Goal: Transaction & Acquisition: Purchase product/service

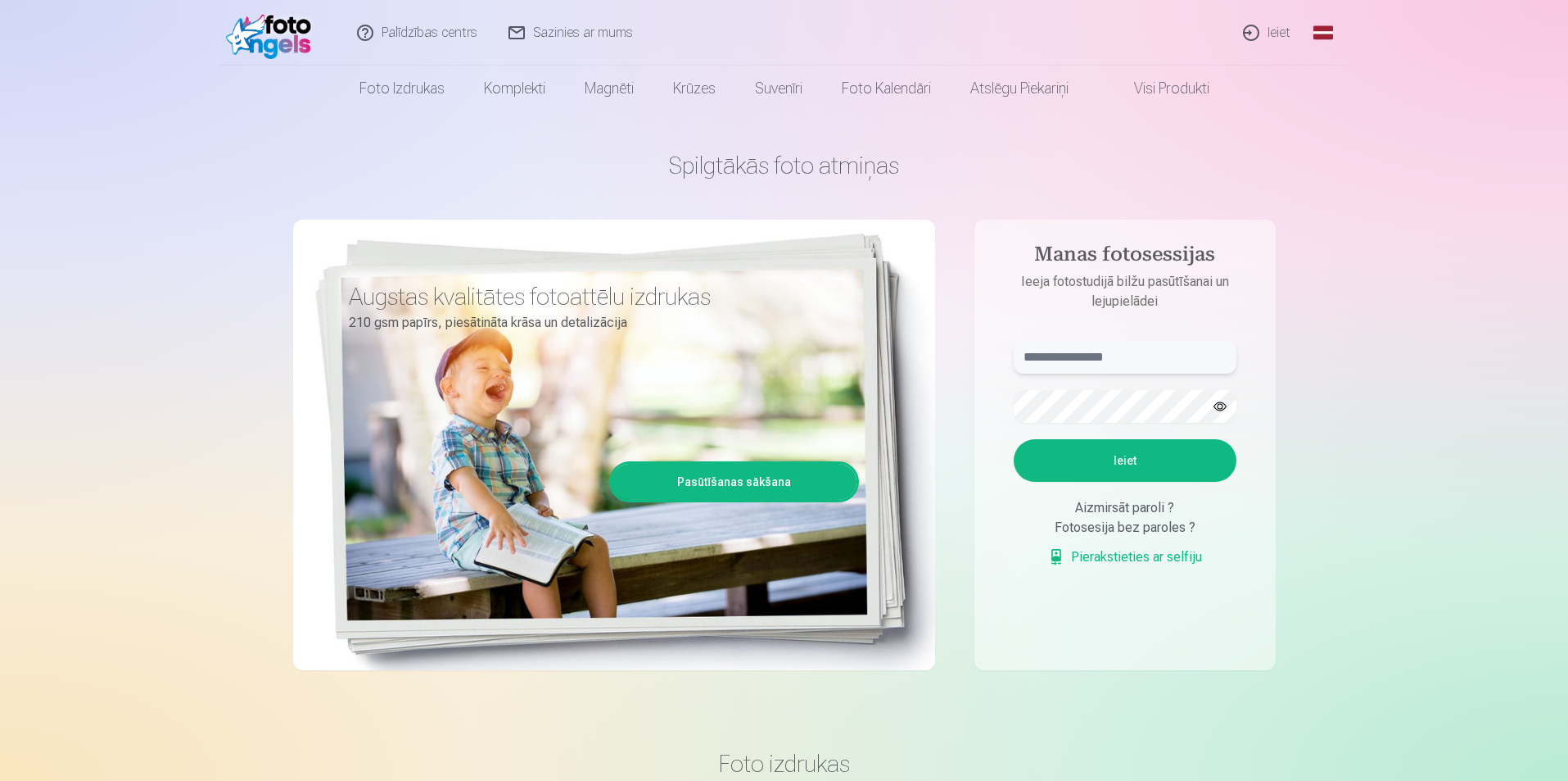
click at [1157, 362] on input "text" at bounding box center [1125, 358] width 223 height 33
type input "**********"
click at [1129, 447] on button "Ieiet" at bounding box center [1125, 460] width 223 height 43
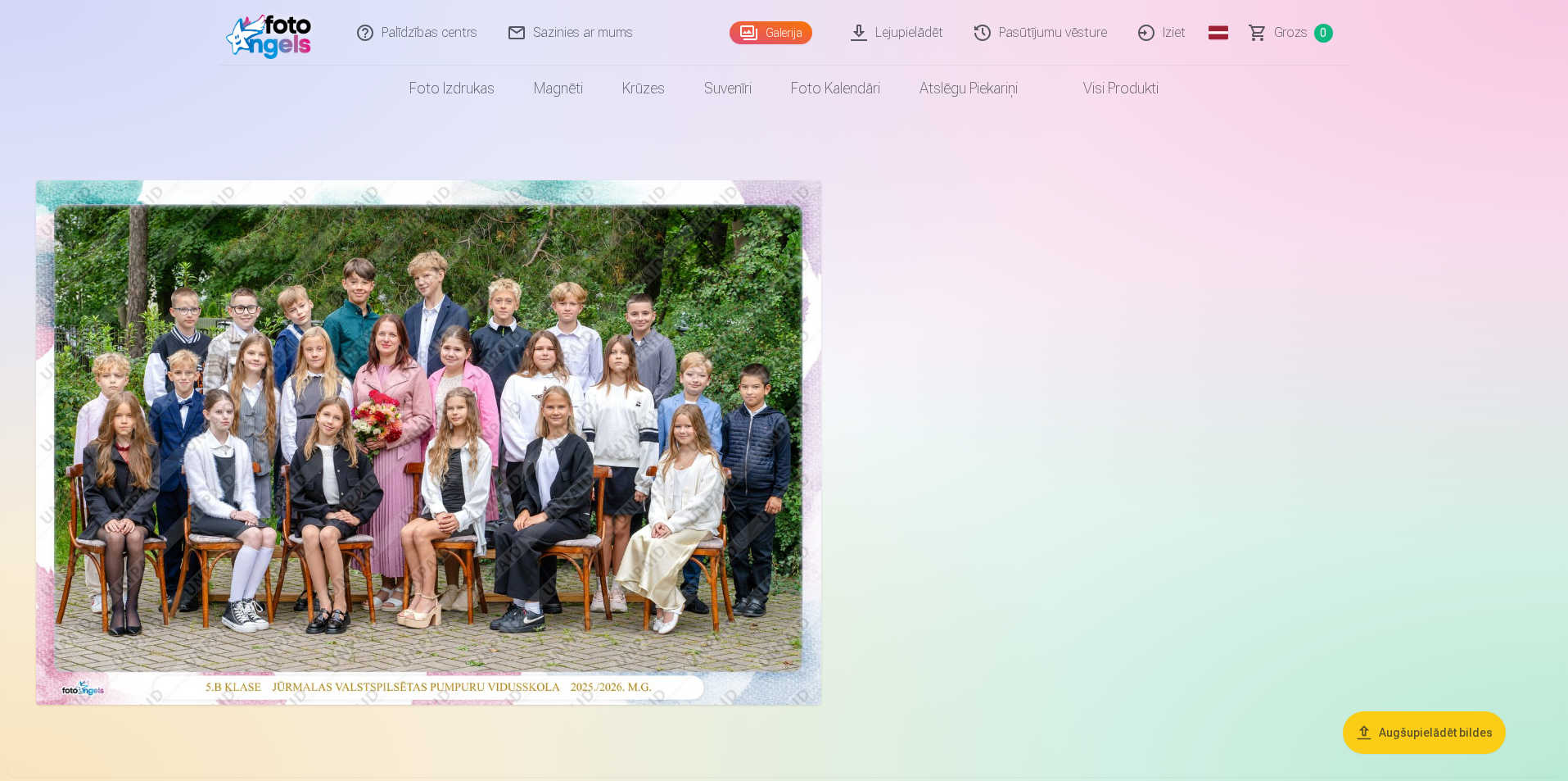
click at [1434, 726] on button "Augšupielādēt bildes" at bounding box center [1424, 732] width 163 height 43
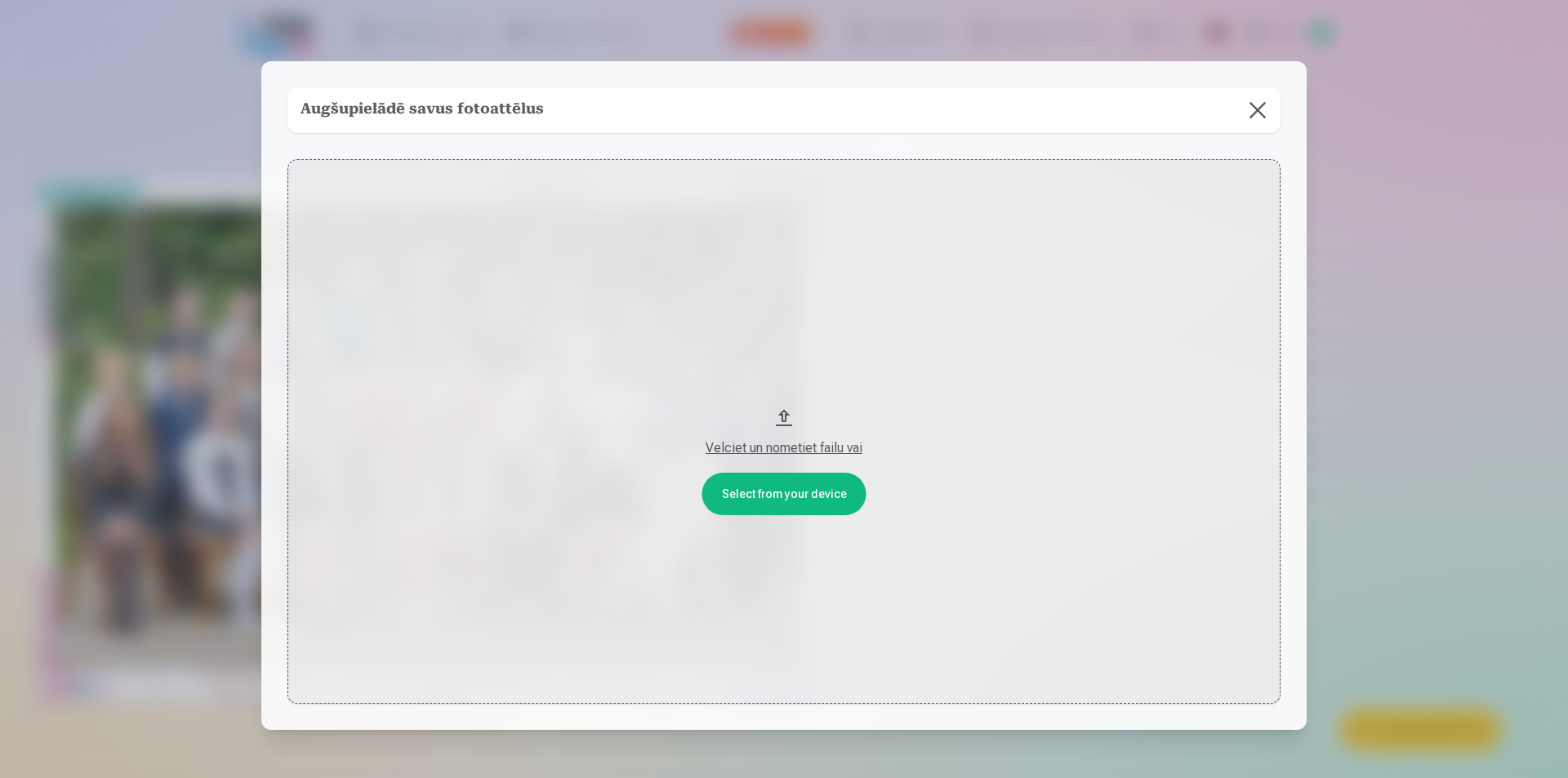
click at [785, 444] on div "Velciet un nometiet failu vai" at bounding box center [784, 448] width 961 height 20
click at [1254, 114] on button at bounding box center [1257, 110] width 46 height 46
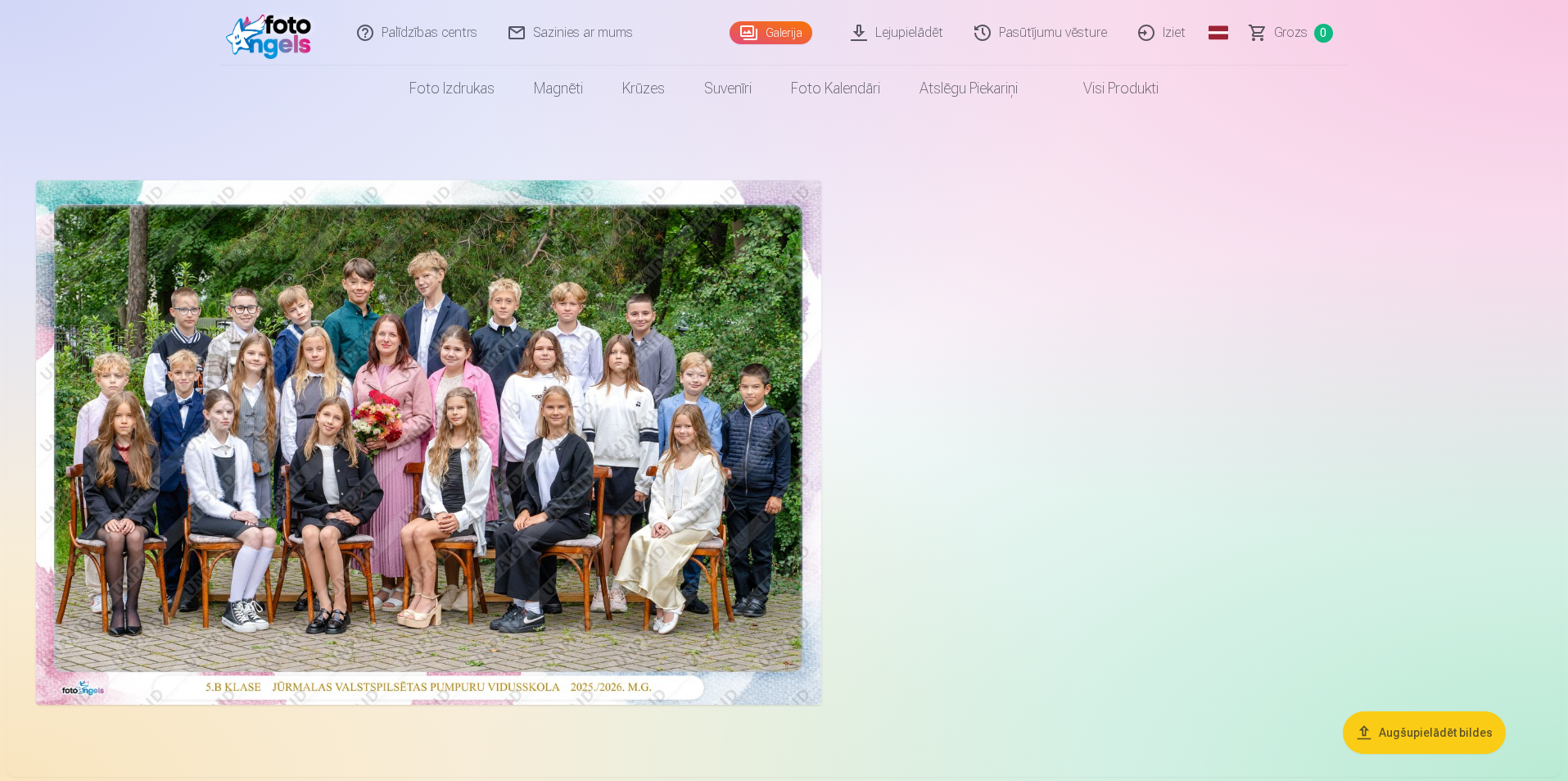
drag, startPoint x: 670, startPoint y: 449, endPoint x: 935, endPoint y: 341, distance: 286.2
click at [935, 341] on div at bounding box center [784, 442] width 1510 height 537
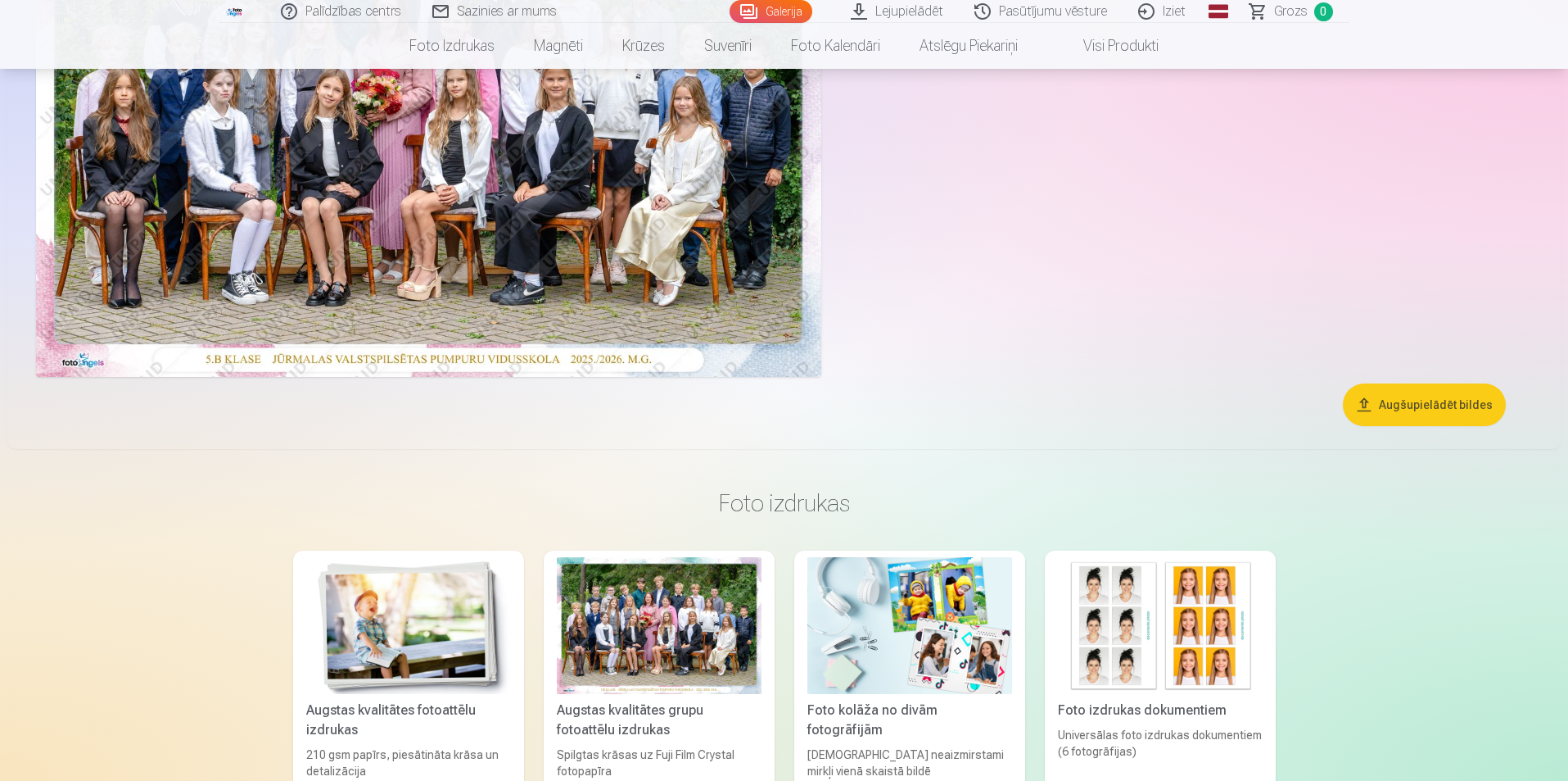
scroll to position [574, 0]
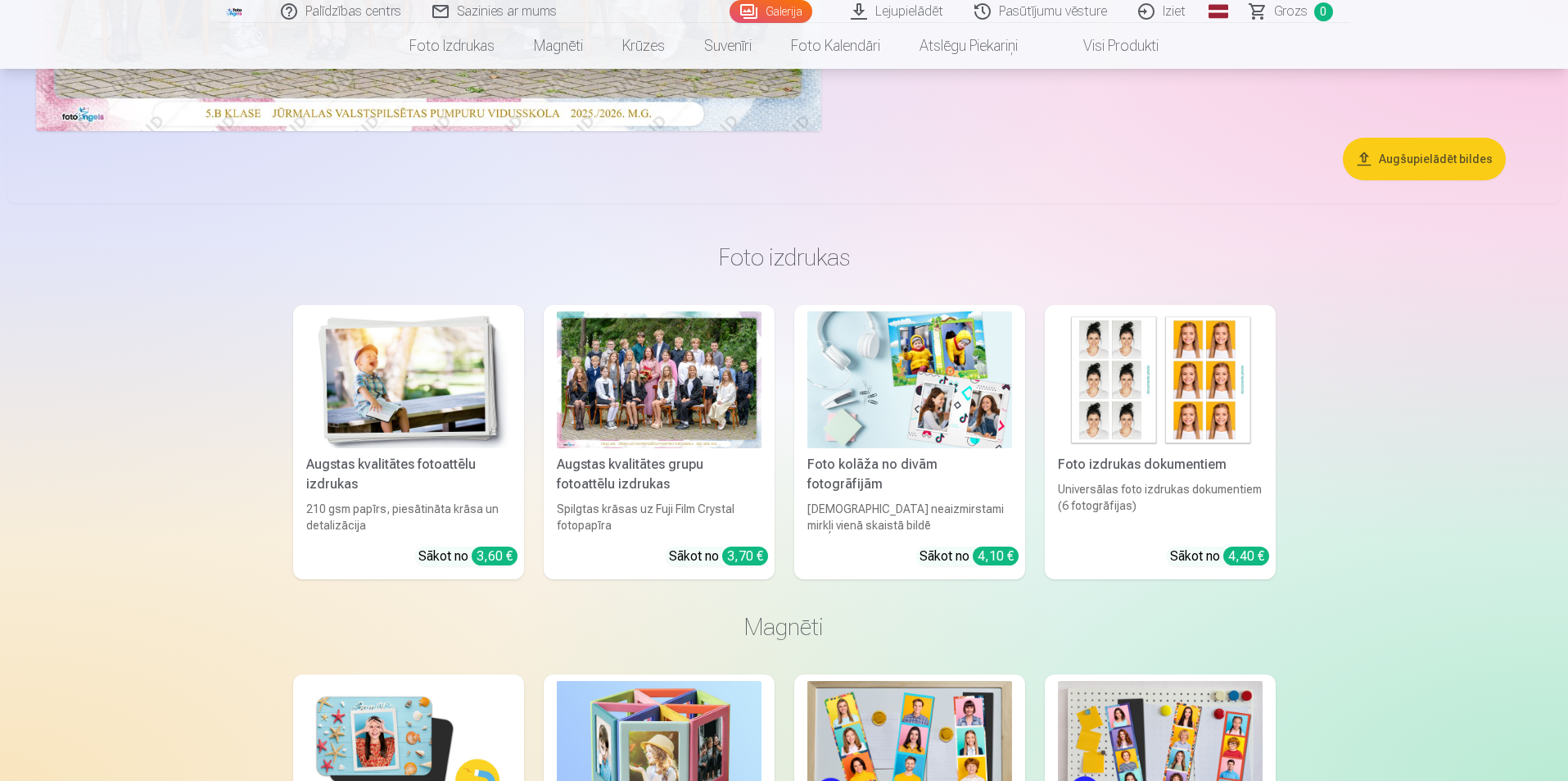
click at [705, 413] on div at bounding box center [659, 380] width 204 height 137
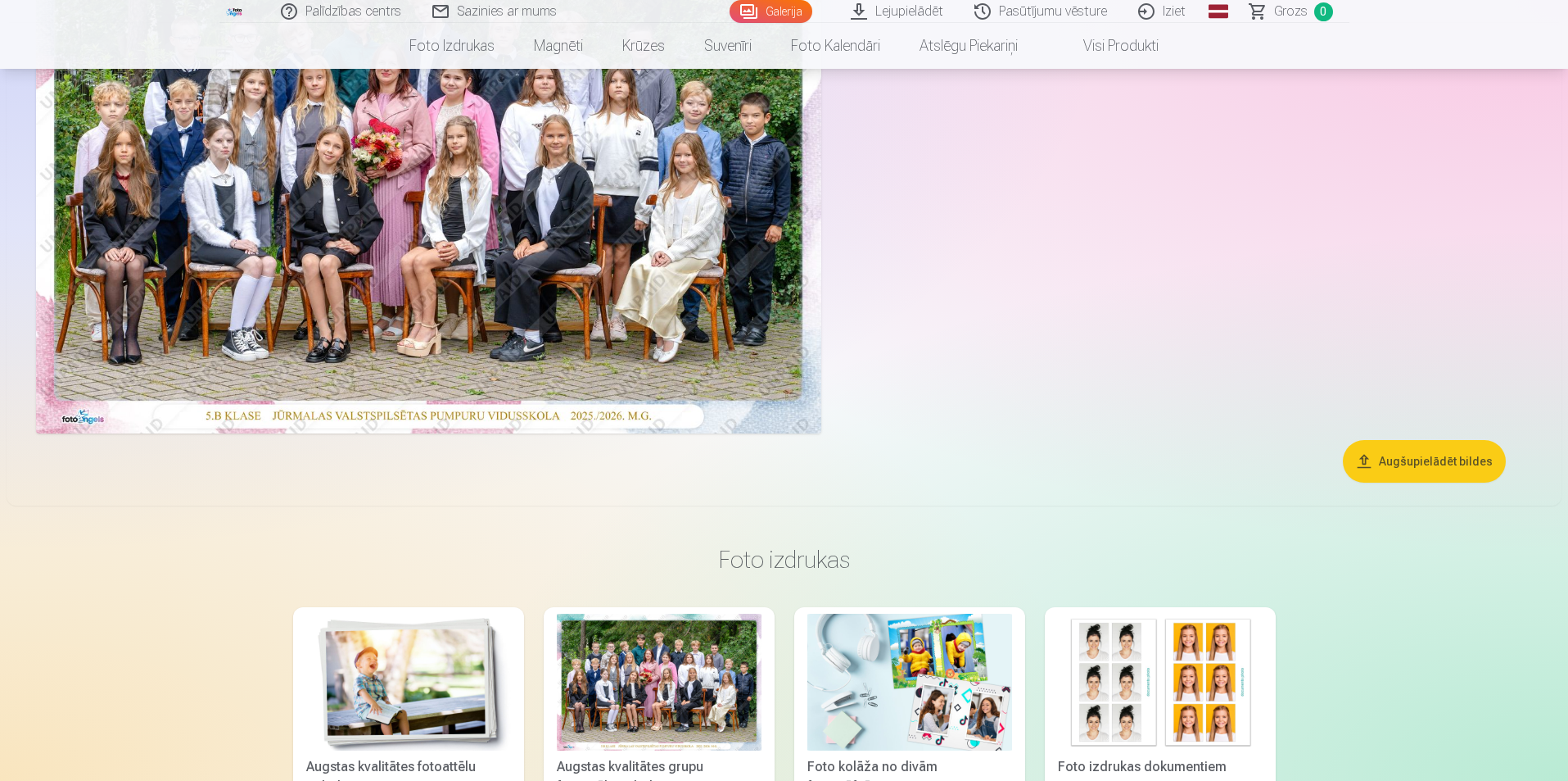
scroll to position [410, 0]
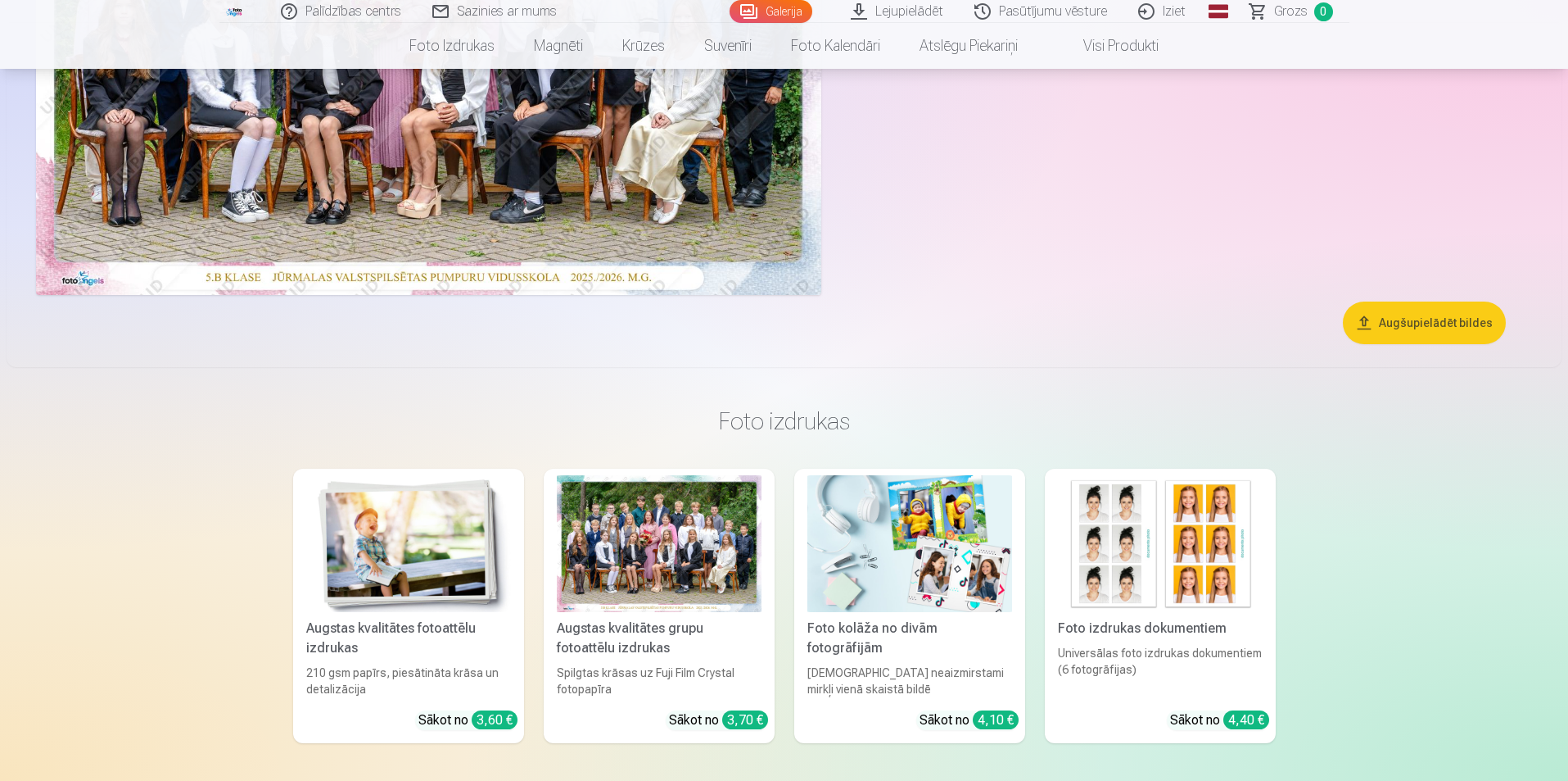
click at [430, 528] on img at bounding box center [408, 543] width 204 height 137
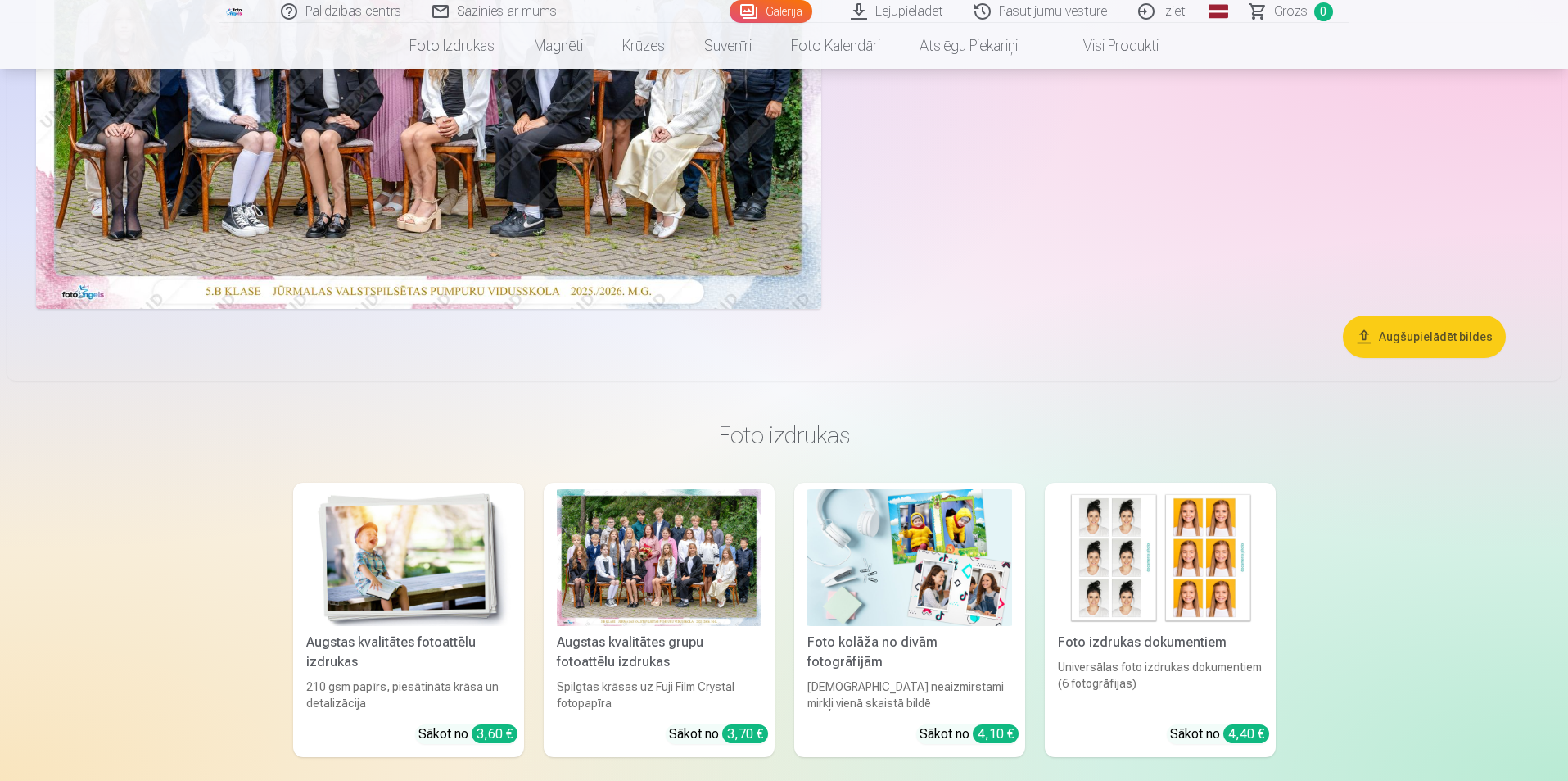
scroll to position [410, 0]
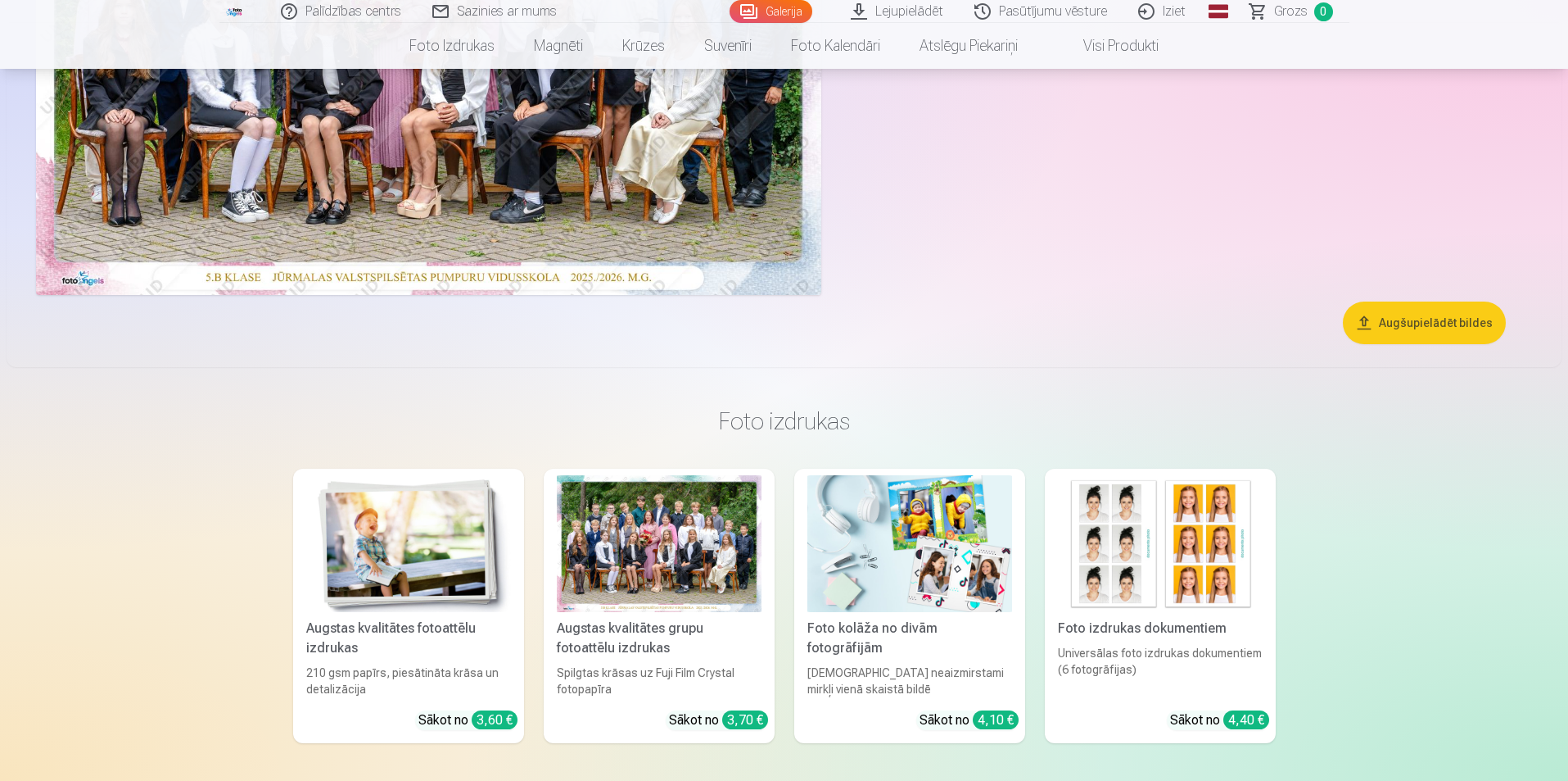
click at [676, 555] on div at bounding box center [659, 543] width 204 height 137
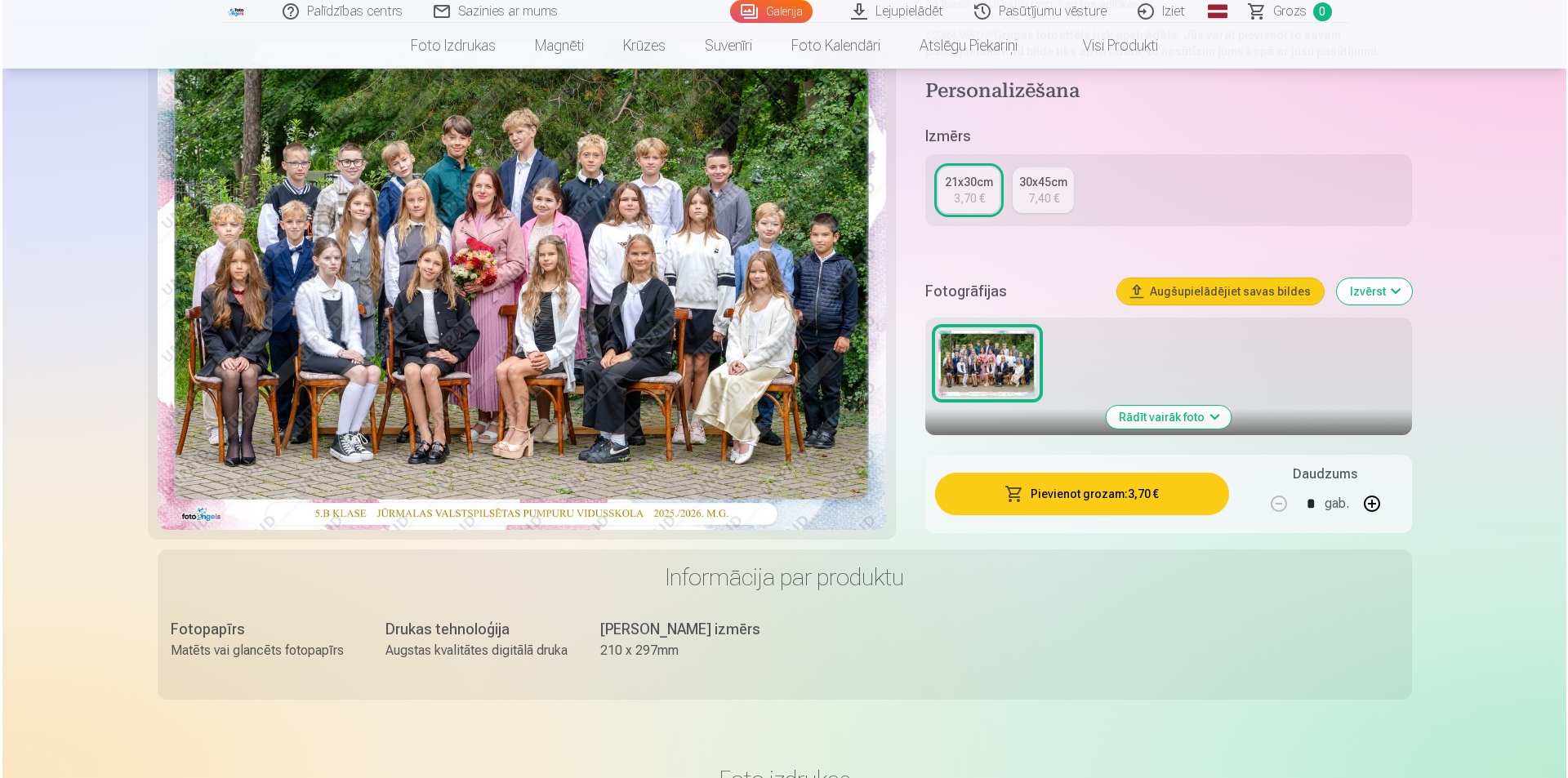
scroll to position [326, 0]
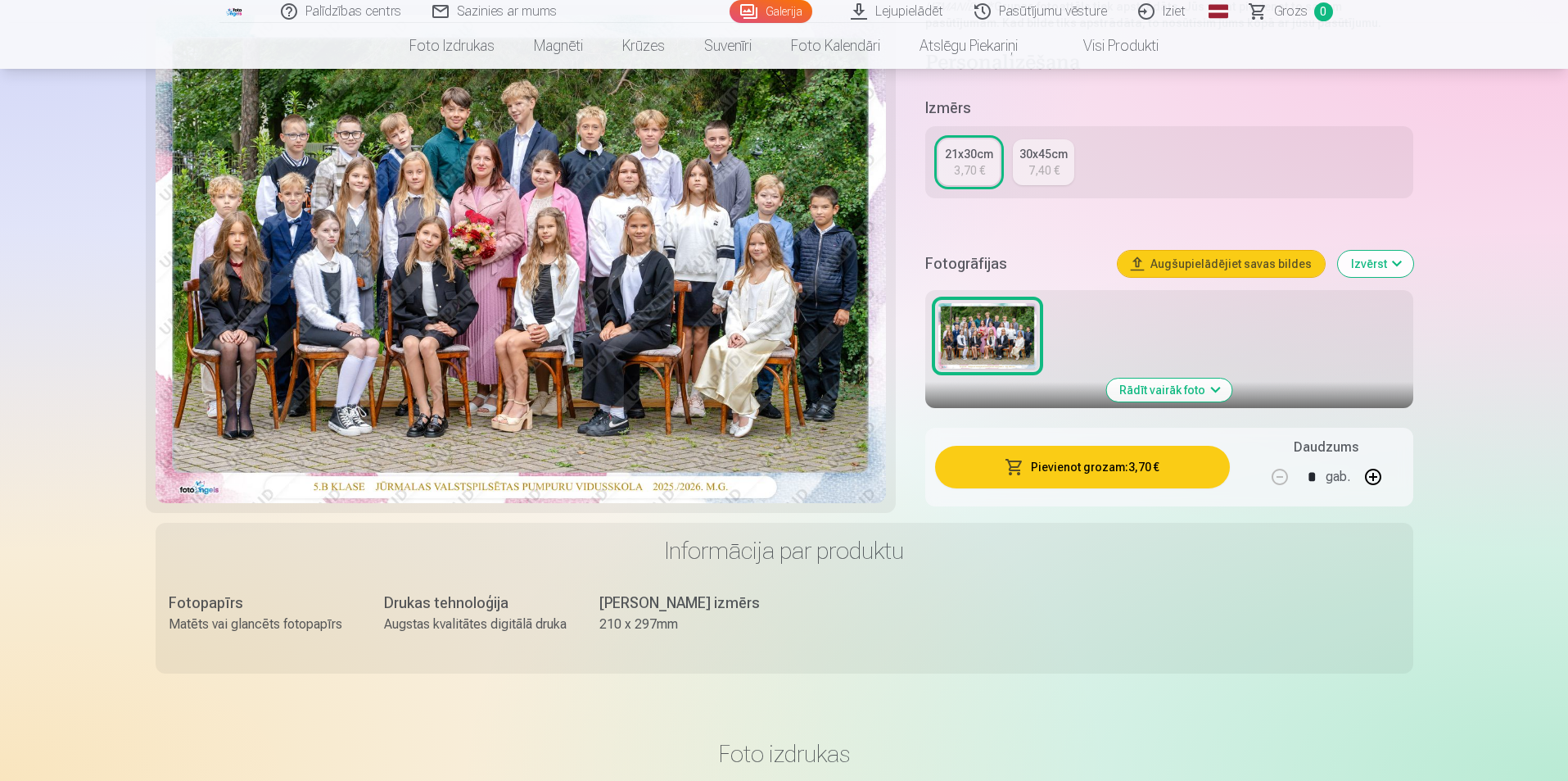
click at [1113, 467] on button "Pievienot grozam : 3,70 €" at bounding box center [1082, 467] width 294 height 43
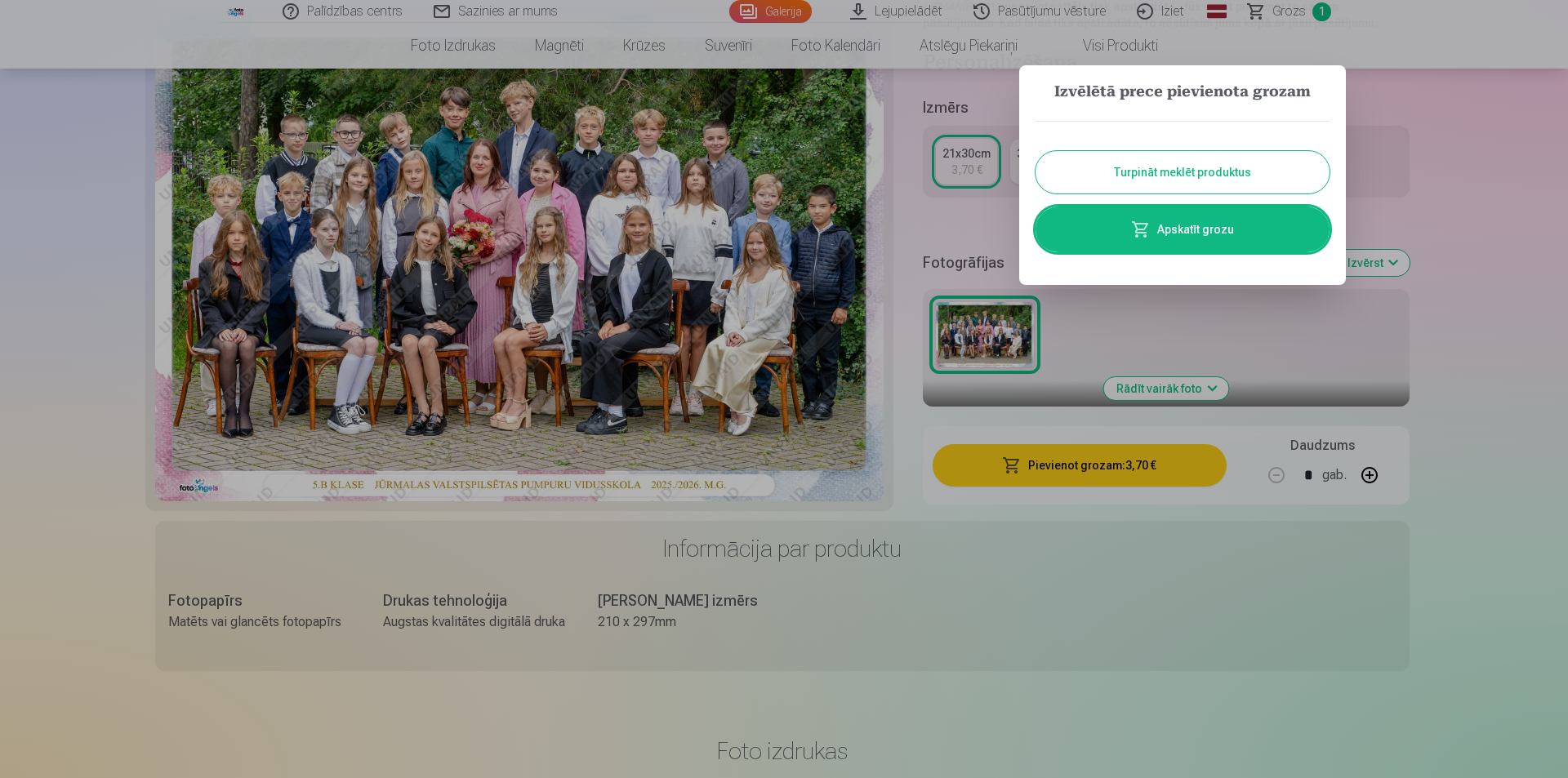
click at [1169, 230] on link "Apskatīt grozu" at bounding box center [1182, 229] width 294 height 46
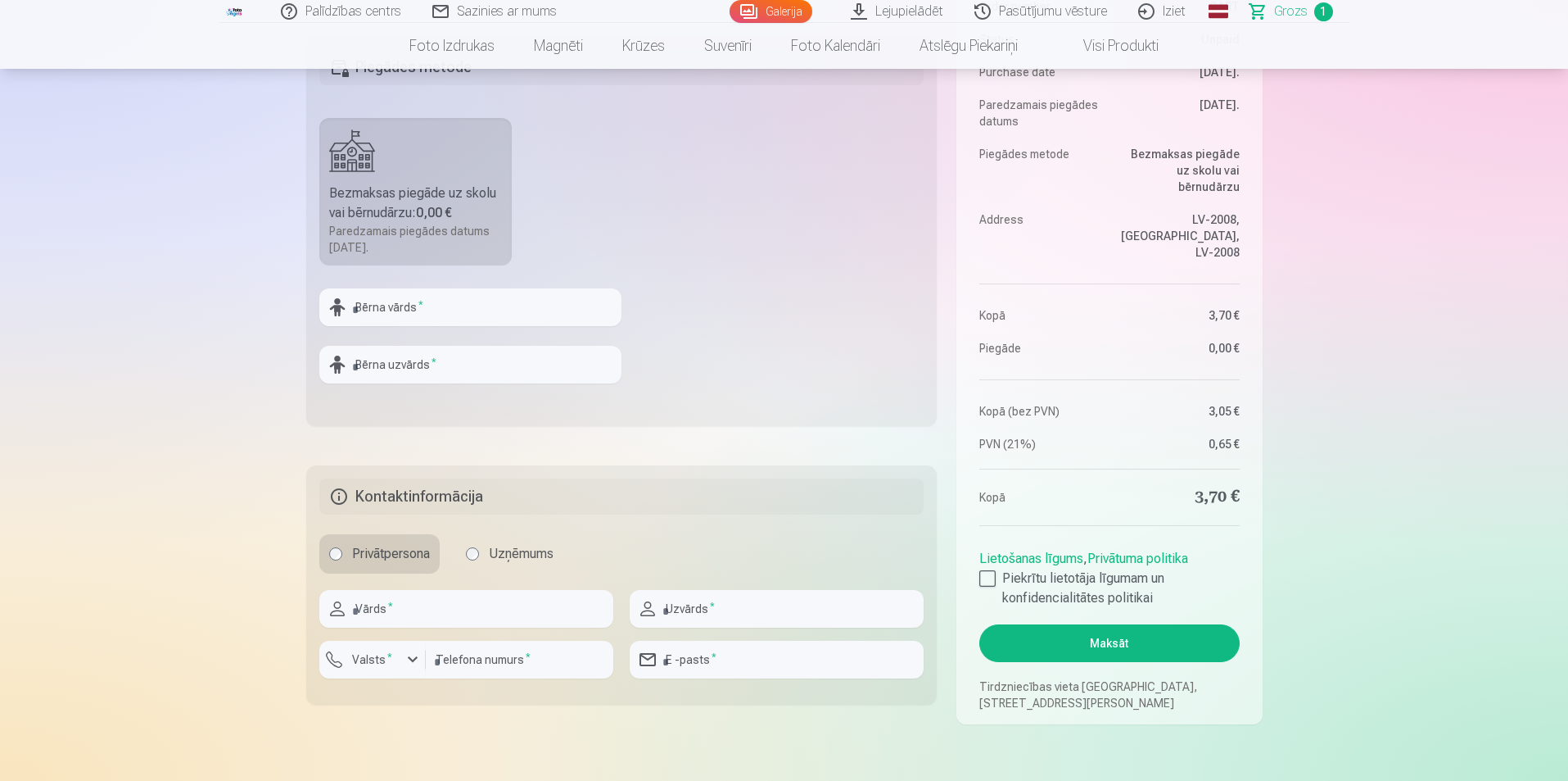
scroll to position [574, 0]
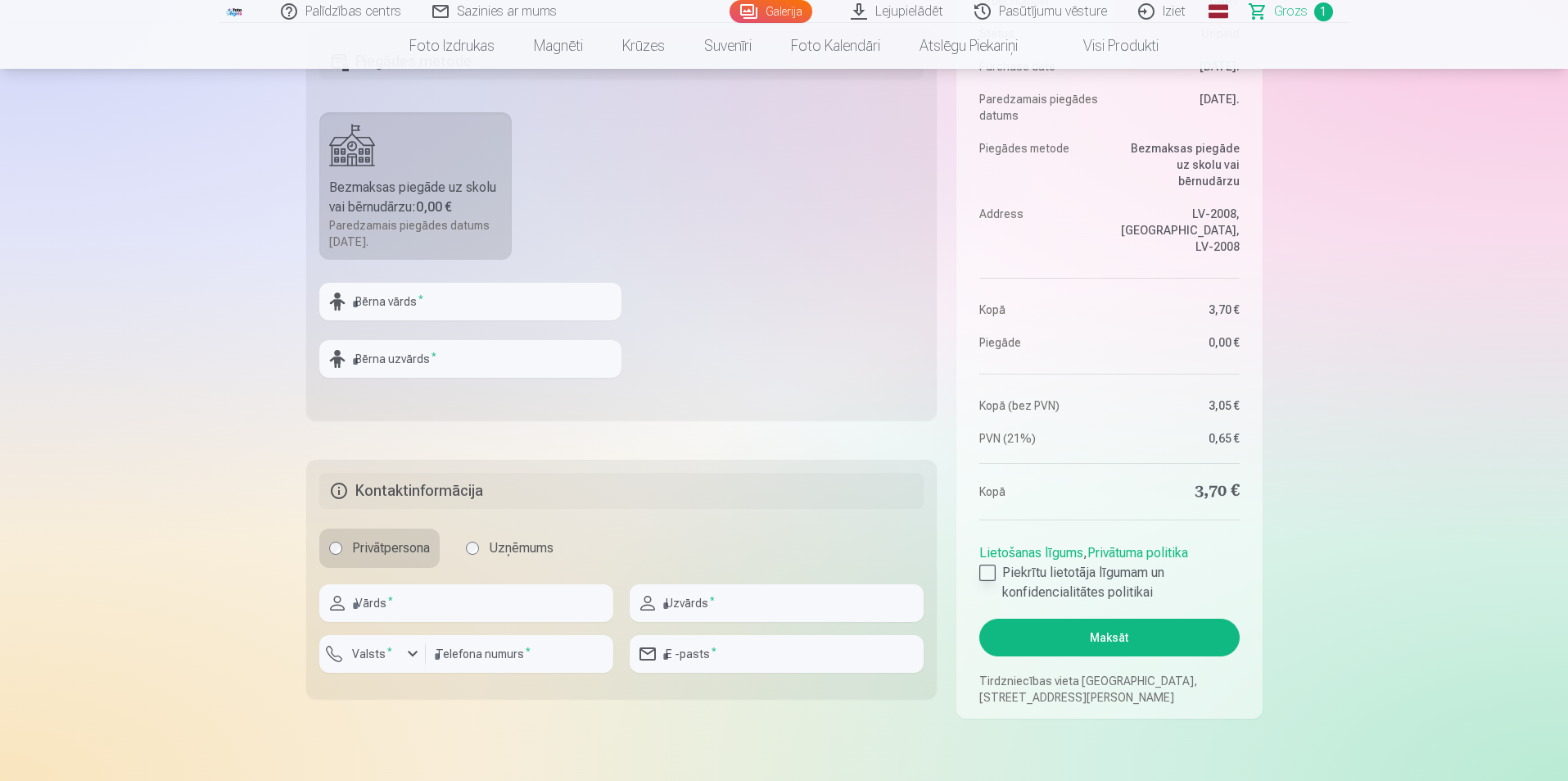
click at [986, 580] on div at bounding box center [988, 573] width 17 height 17
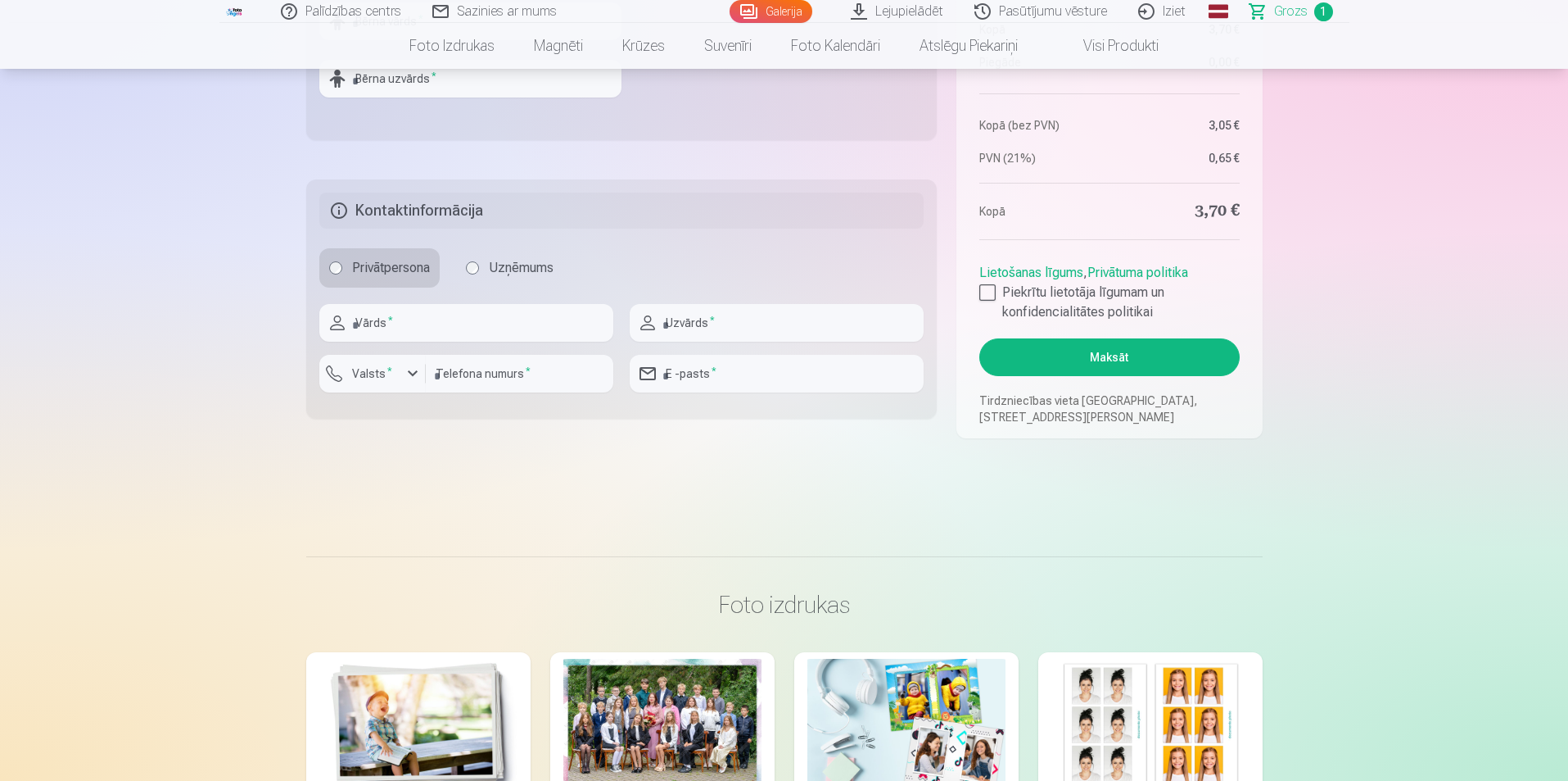
scroll to position [901, 0]
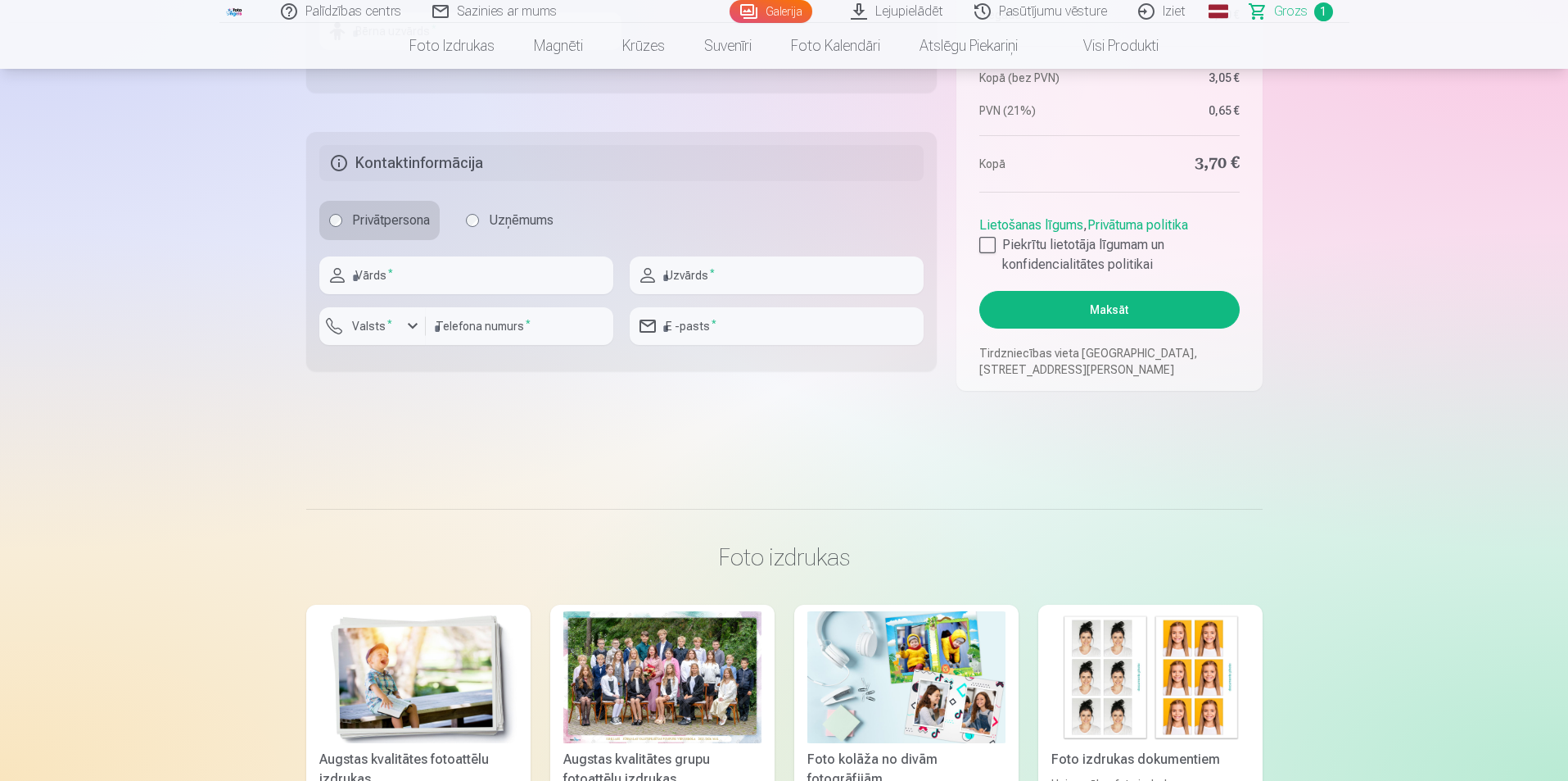
click at [1116, 312] on button "Maksāt" at bounding box center [1109, 309] width 259 height 37
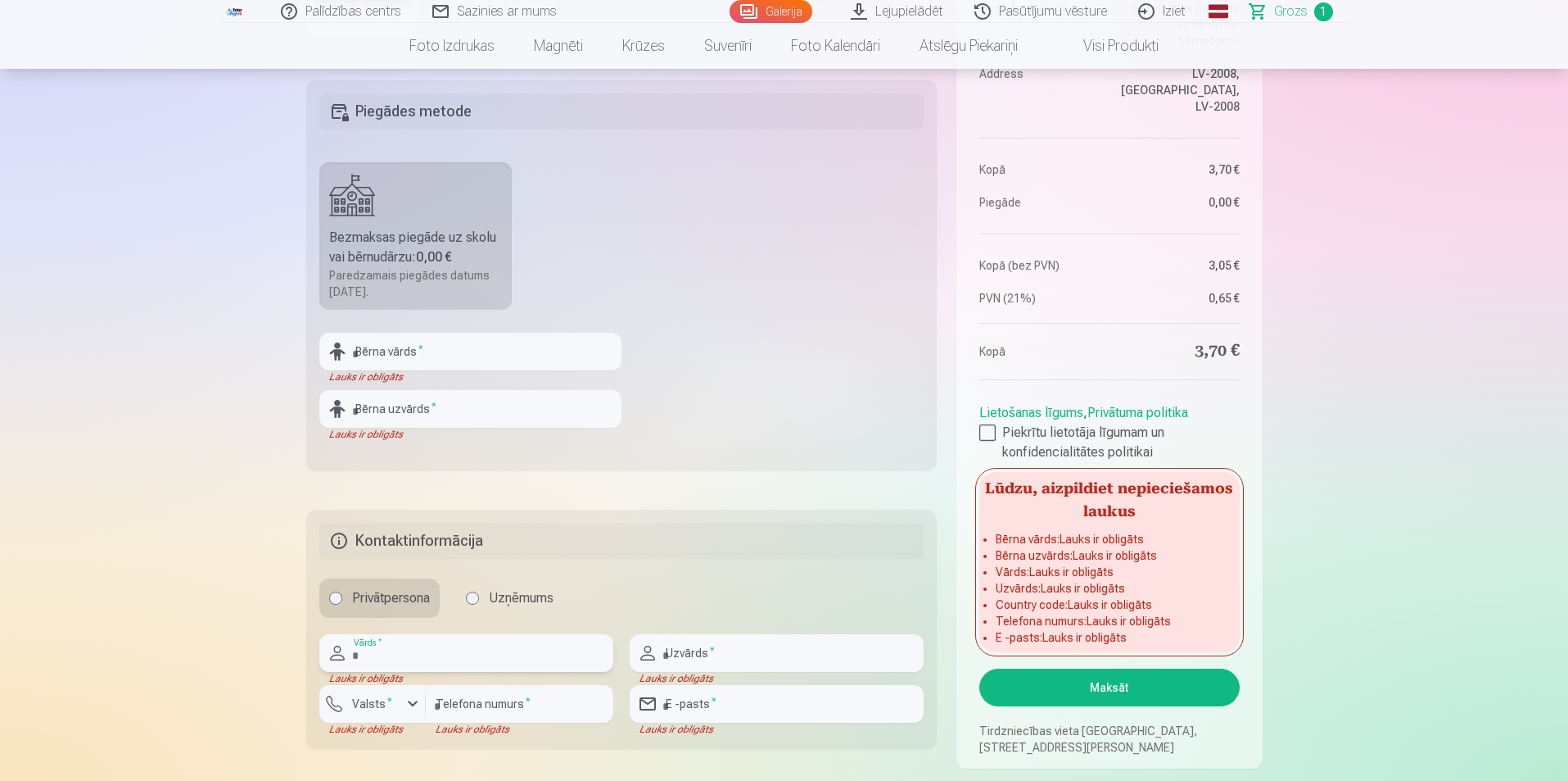
scroll to position [574, 0]
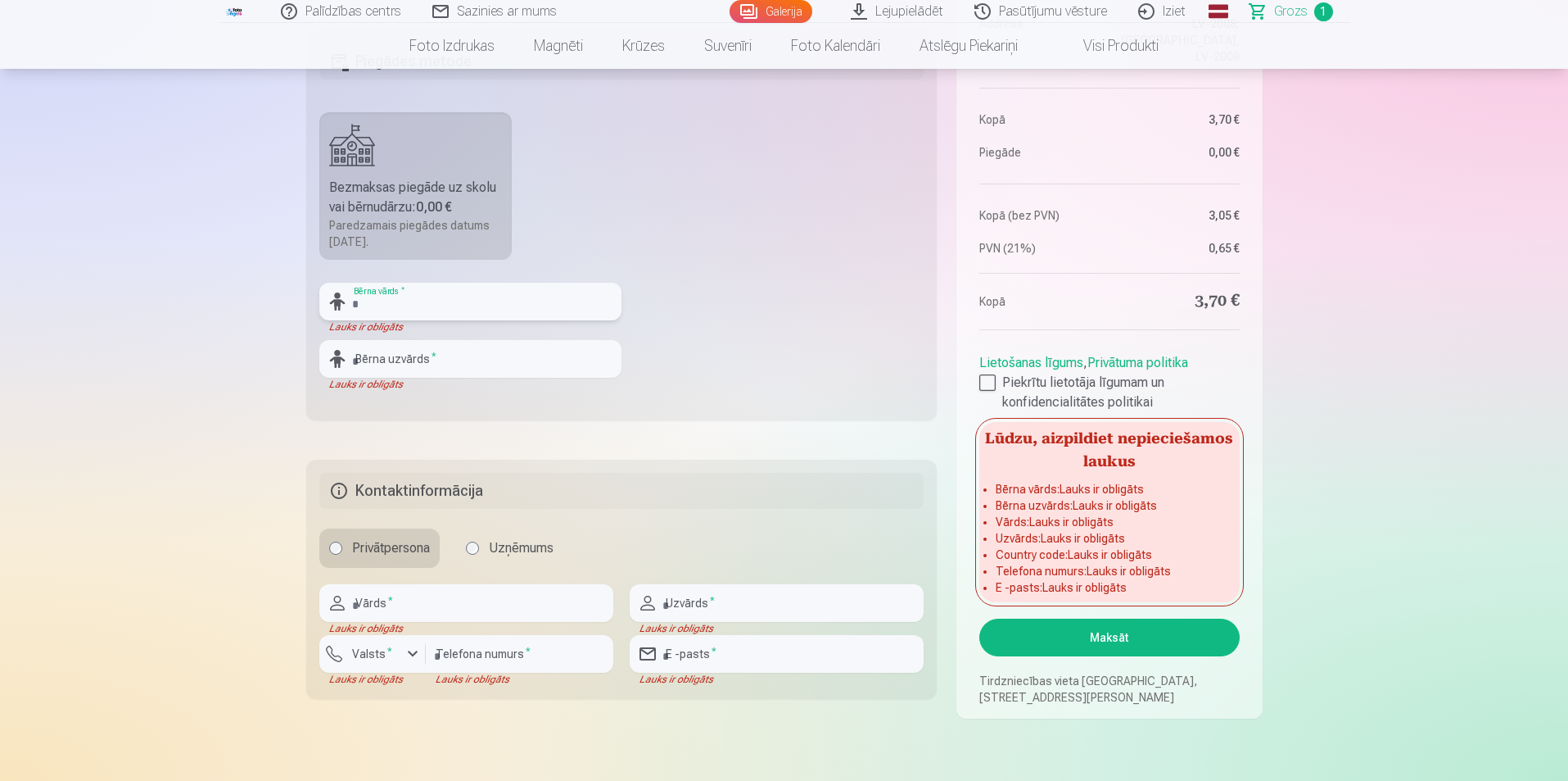
click at [451, 305] on input "text" at bounding box center [470, 301] width 302 height 37
type input "*"
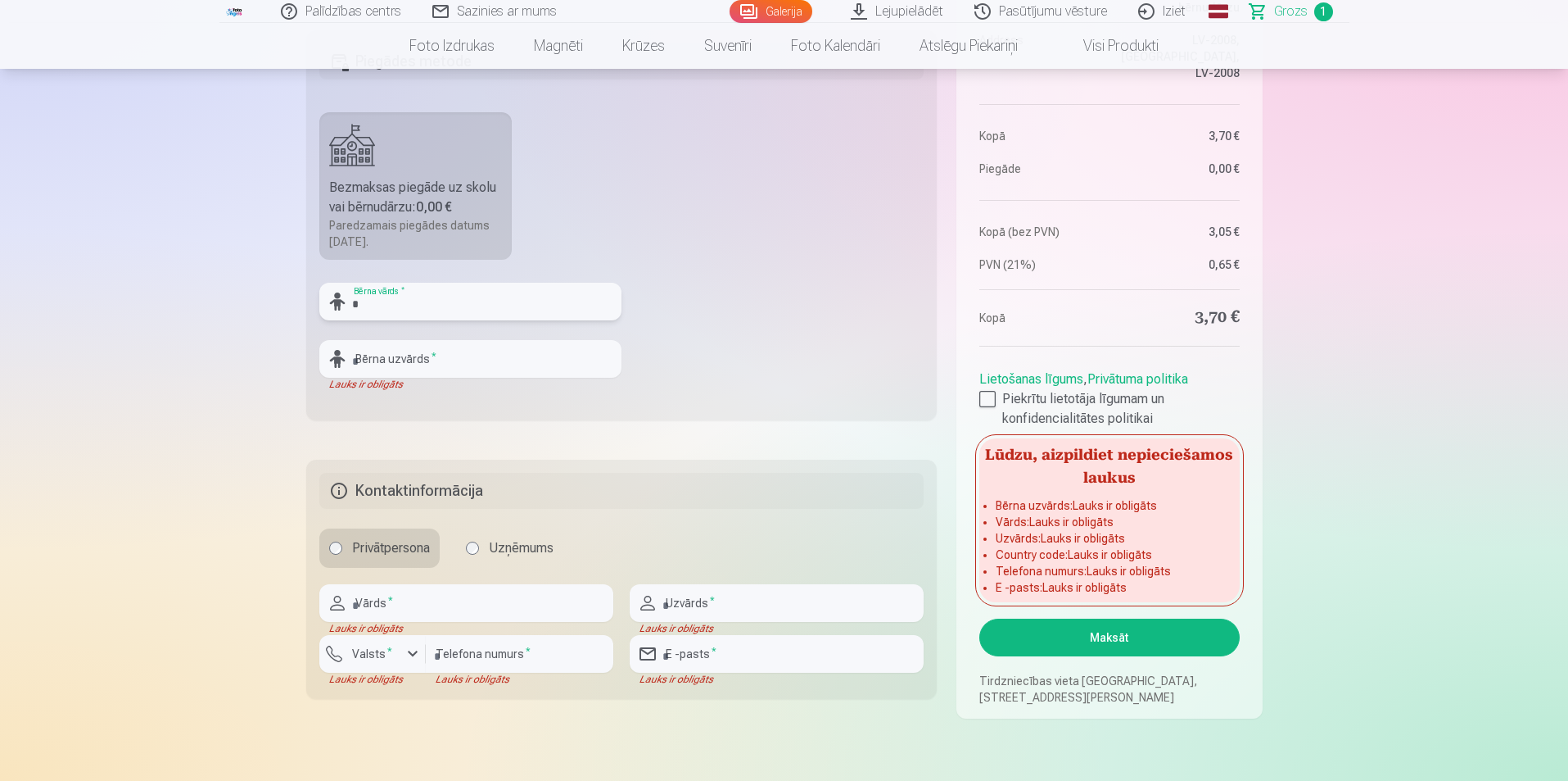
type input "*****"
click at [467, 367] on input "text" at bounding box center [470, 359] width 302 height 37
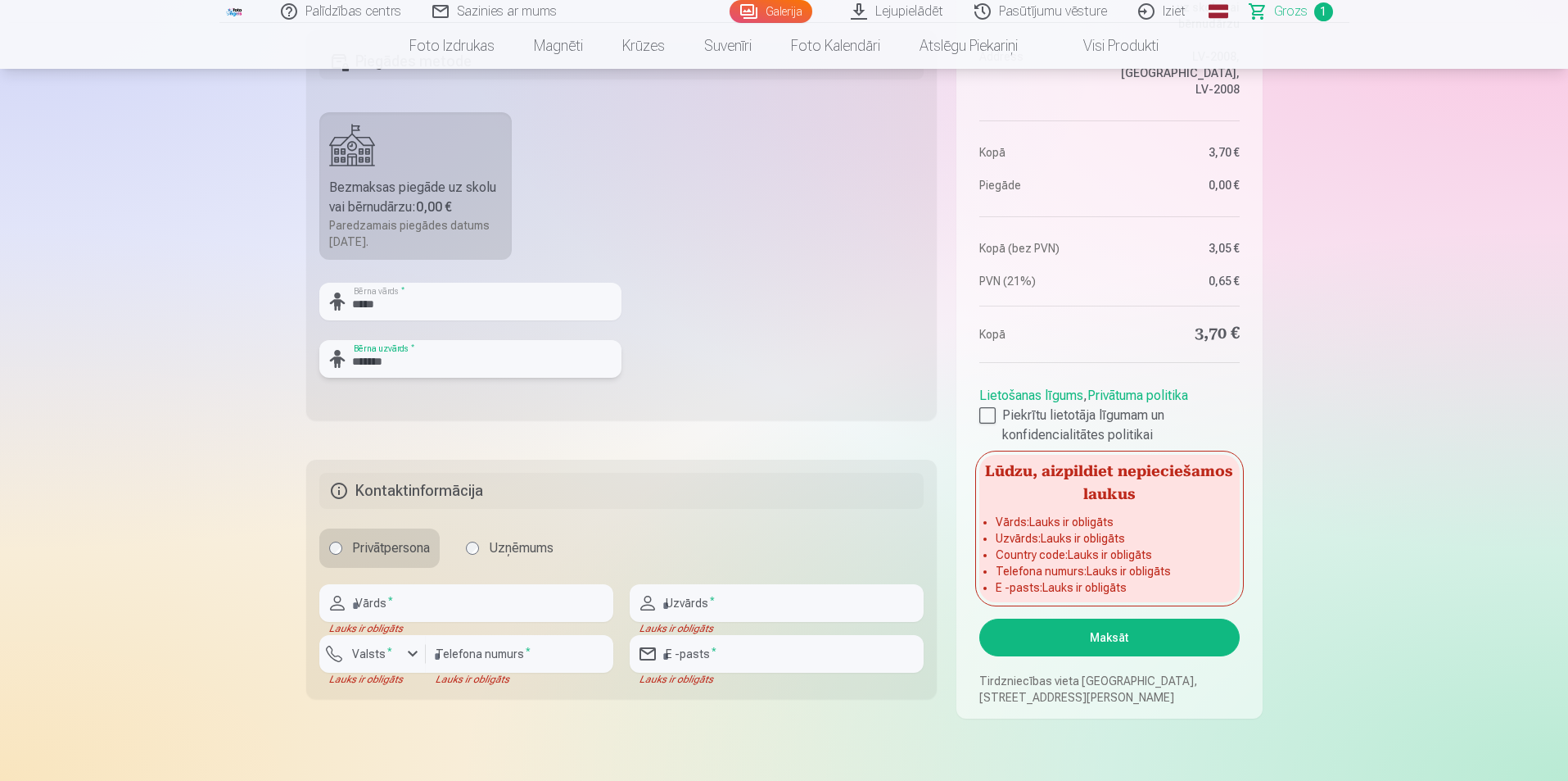
type input "*******"
click at [821, 342] on fieldset "Piegādes metode Bezmaksas piegāde uz skolu vai bērnudārzu : 0,00 € Paredzamais …" at bounding box center [622, 226] width 632 height 390
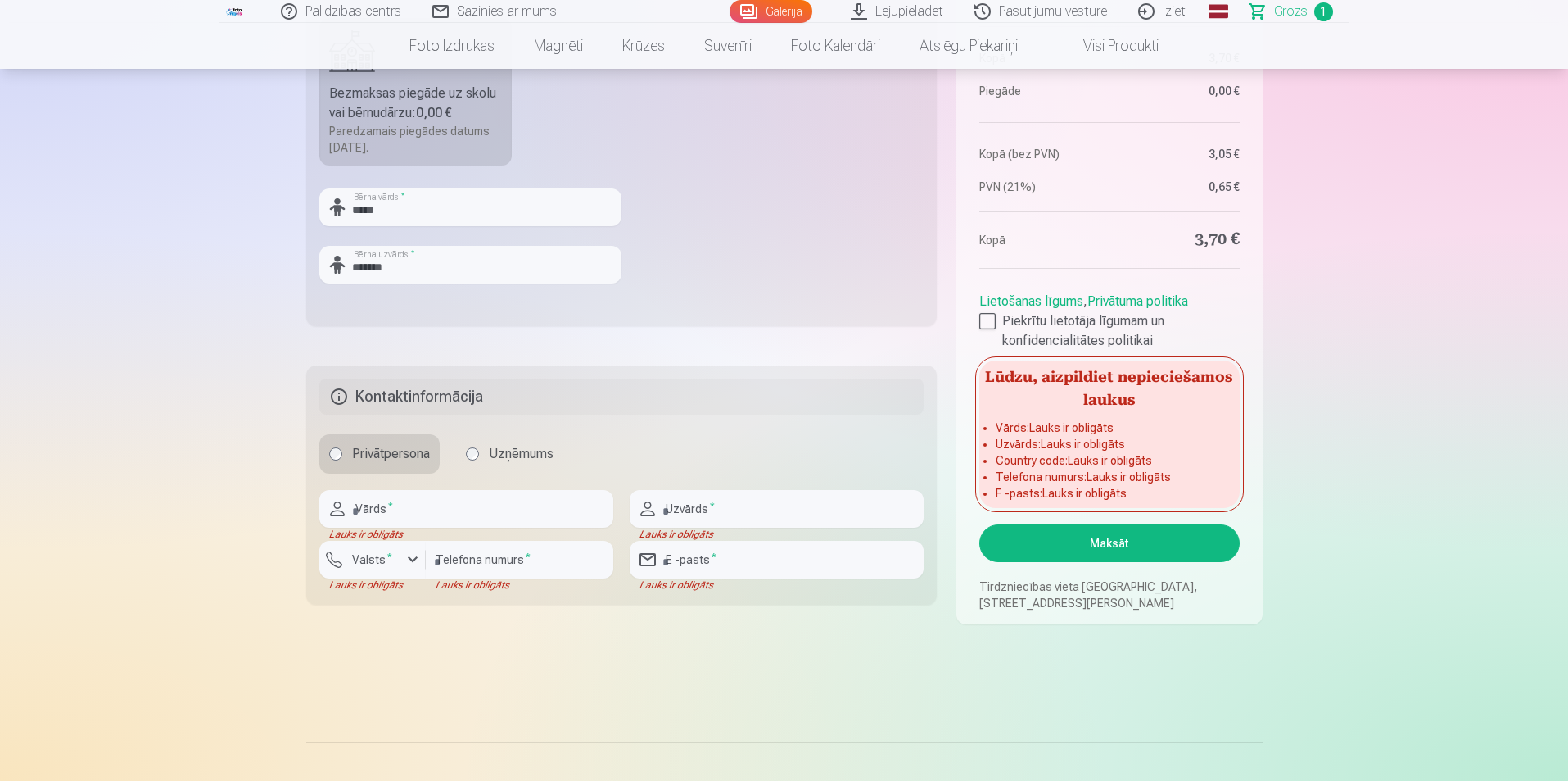
scroll to position [819, 0]
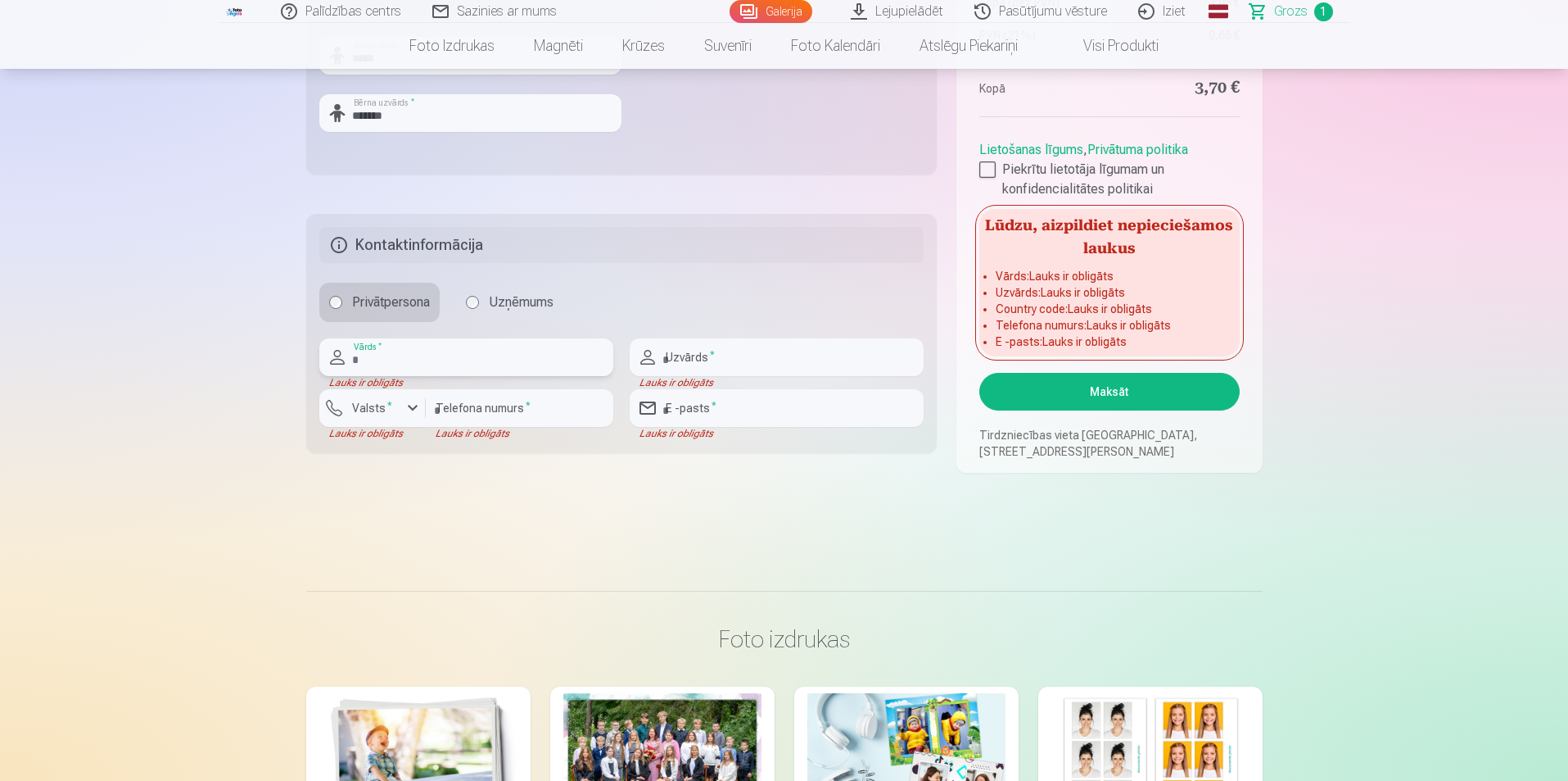
click at [476, 356] on input "text" at bounding box center [466, 357] width 294 height 37
type input "******"
type input "*******"
type input "********"
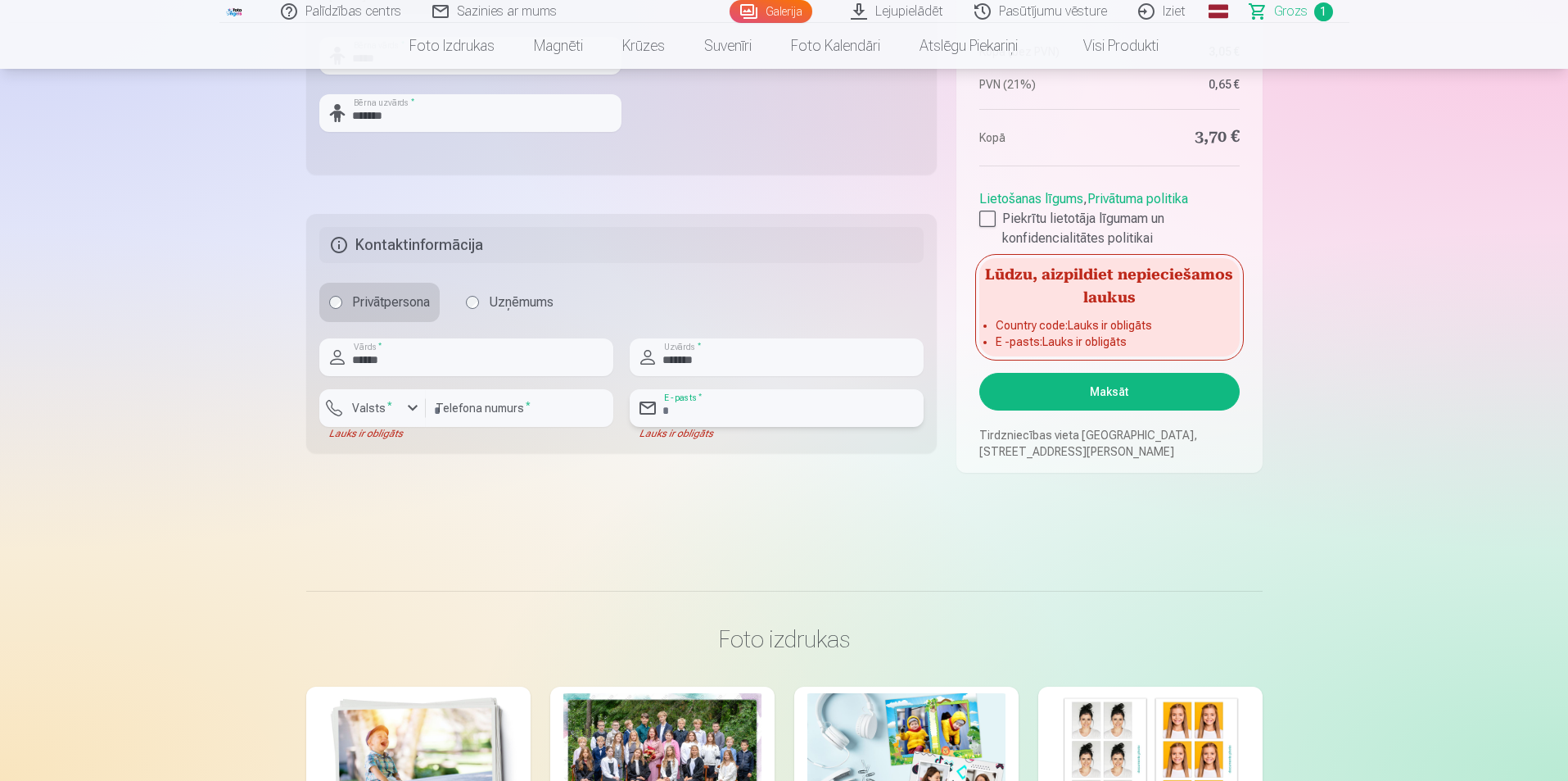
click at [747, 420] on input "email" at bounding box center [777, 407] width 294 height 37
type input "**********"
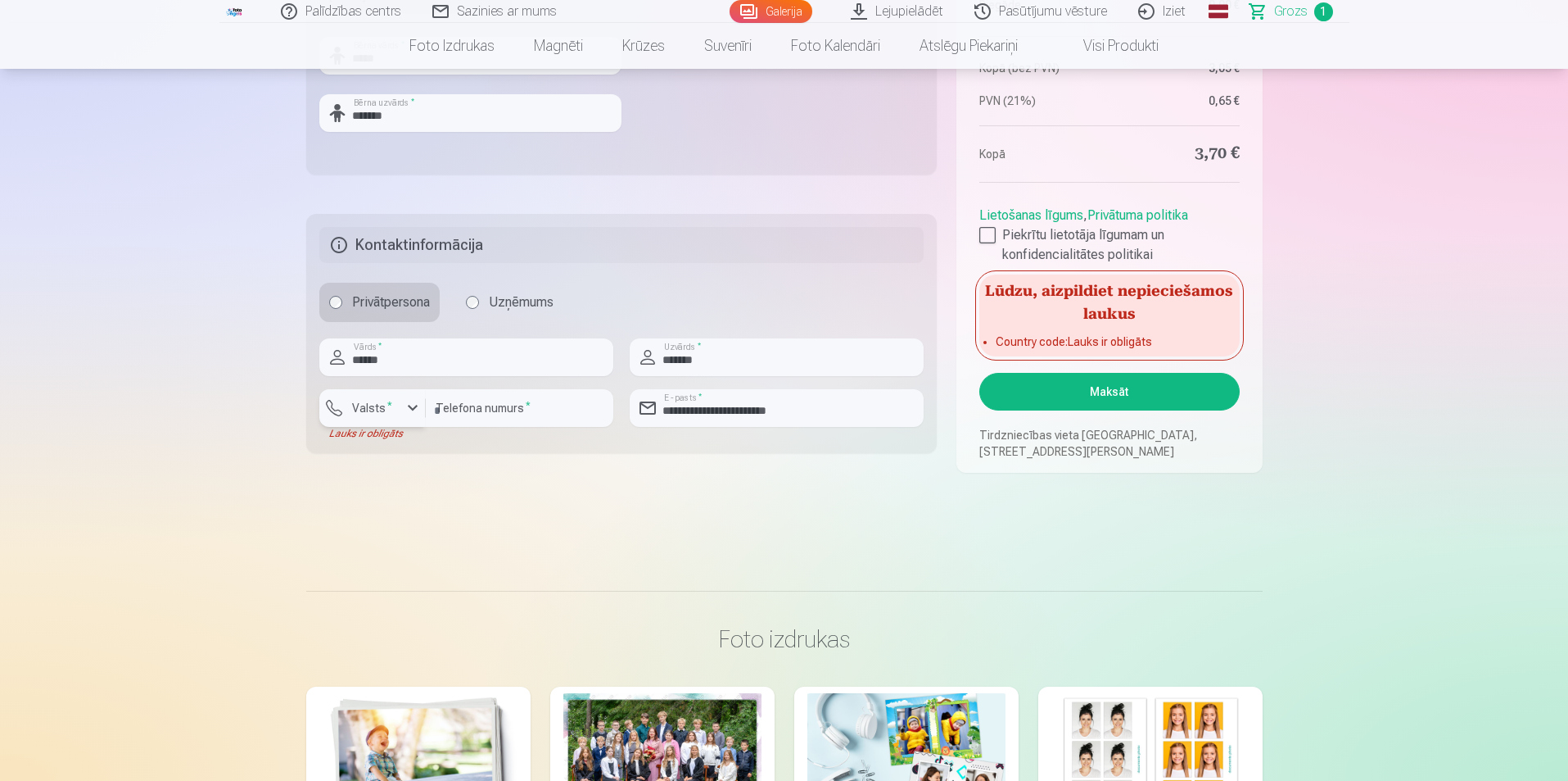
click at [405, 409] on div "button" at bounding box center [412, 407] width 20 height 20
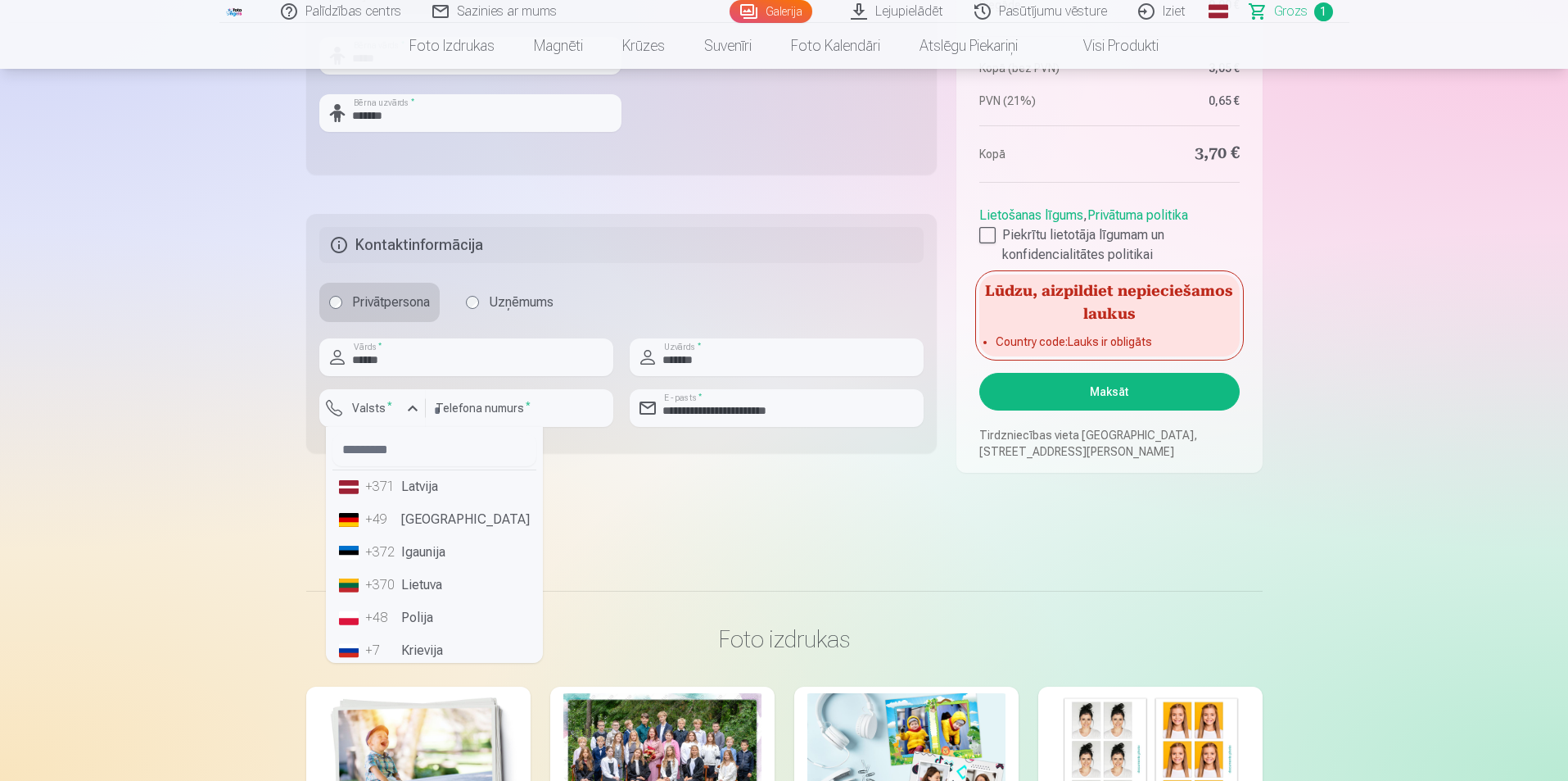
click at [425, 492] on li "+371 Latvija" at bounding box center [434, 487] width 204 height 33
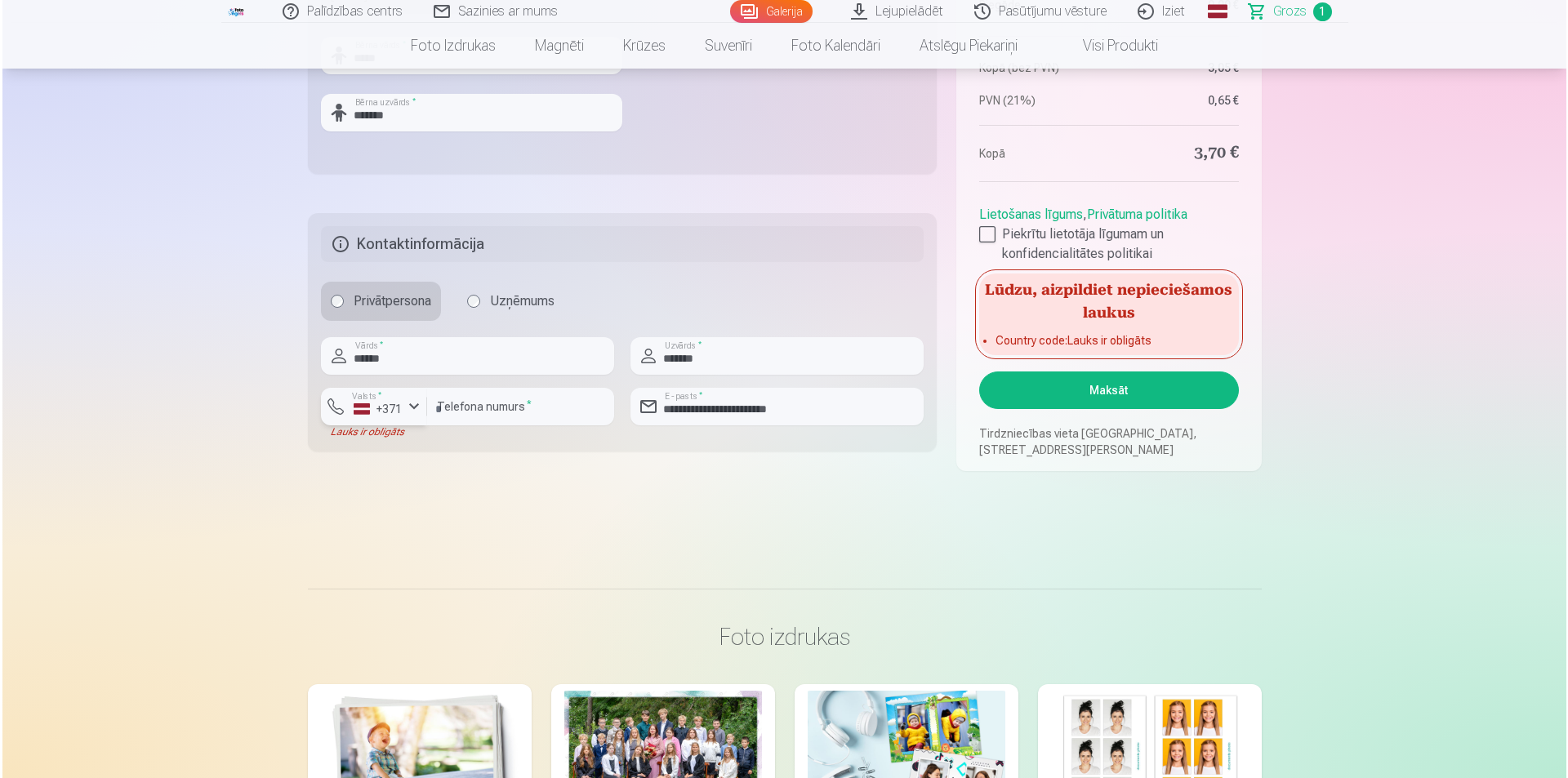
scroll to position [979, 0]
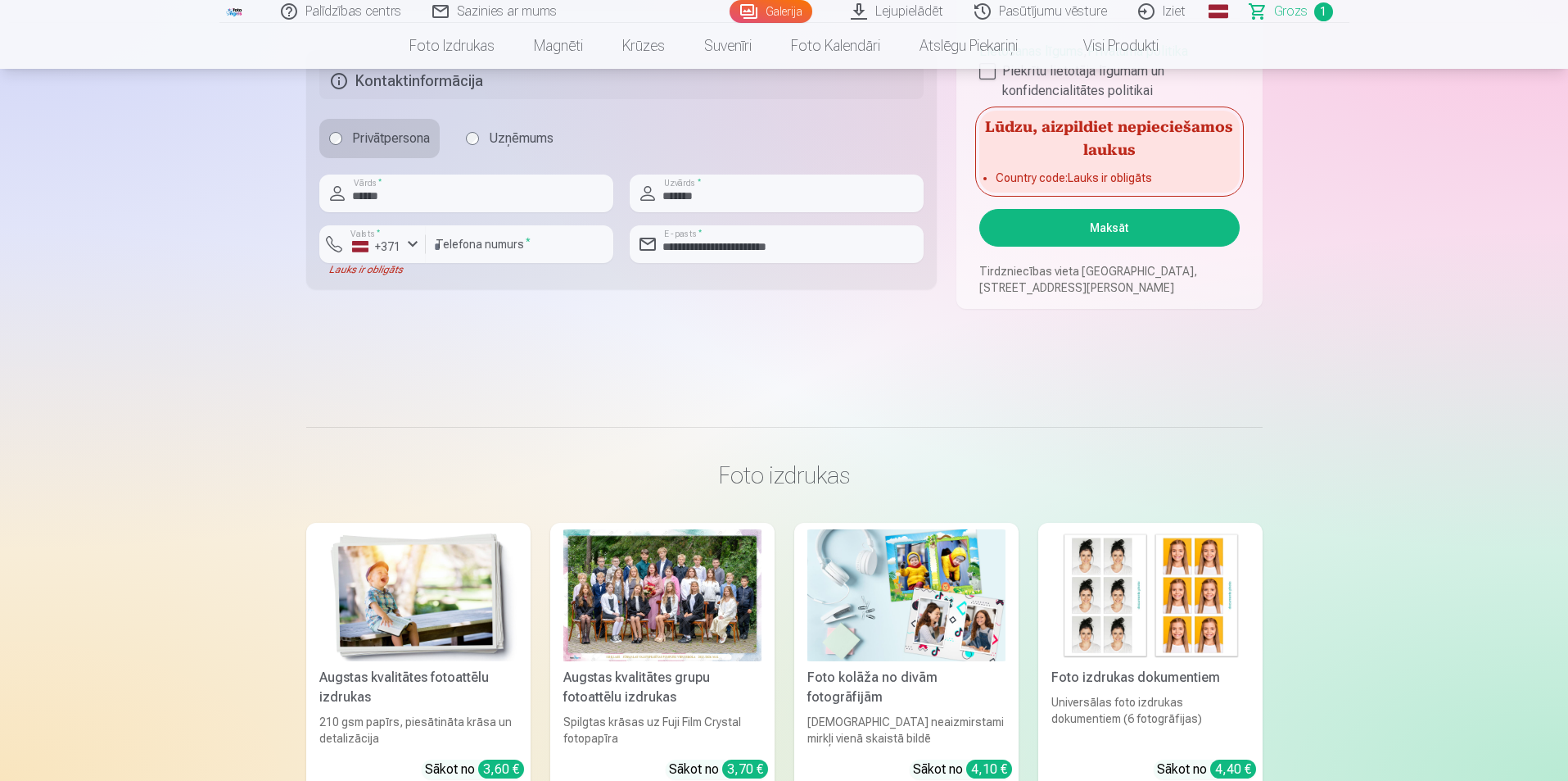
click at [1118, 232] on button "Maksāt" at bounding box center [1109, 227] width 259 height 37
